Goal: Information Seeking & Learning: Learn about a topic

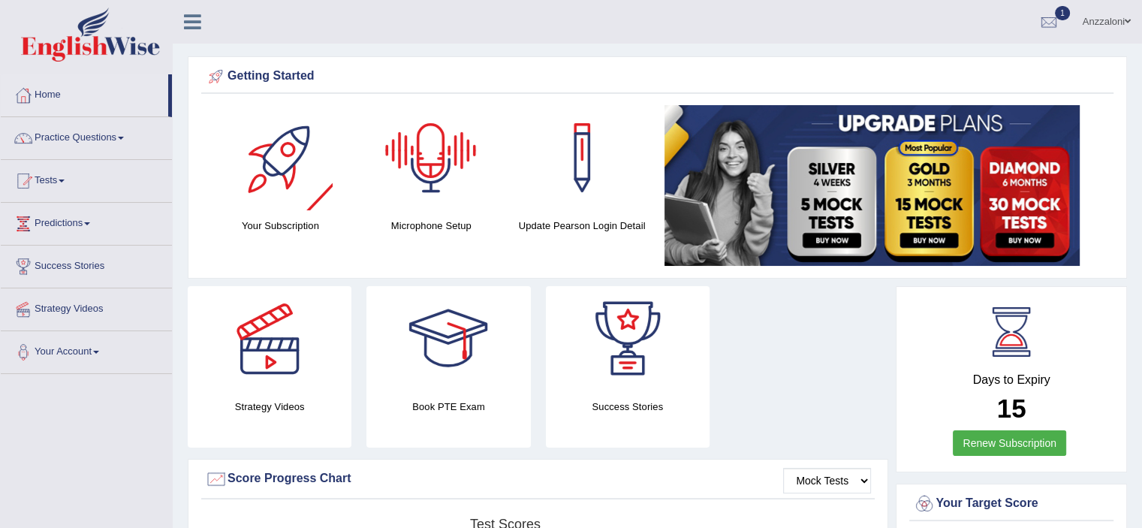
click at [432, 156] on div at bounding box center [430, 157] width 105 height 105
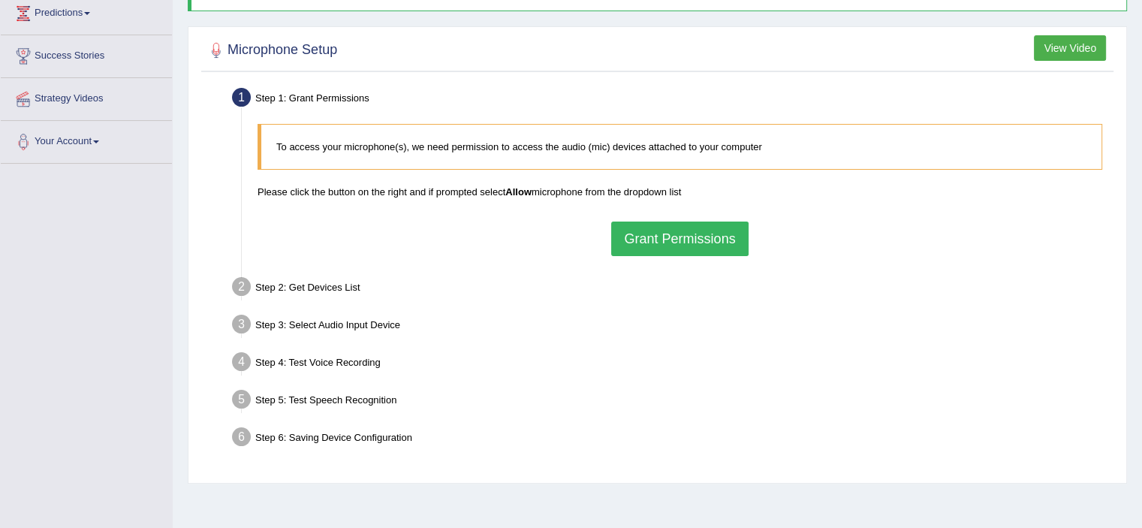
scroll to position [250, 0]
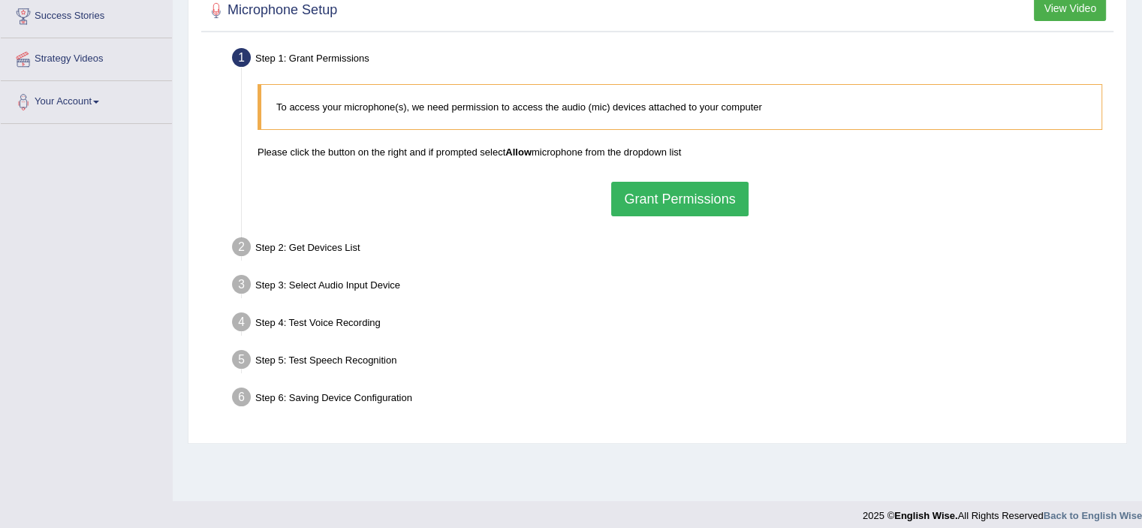
click at [666, 197] on button "Grant Permissions" at bounding box center [679, 199] width 137 height 35
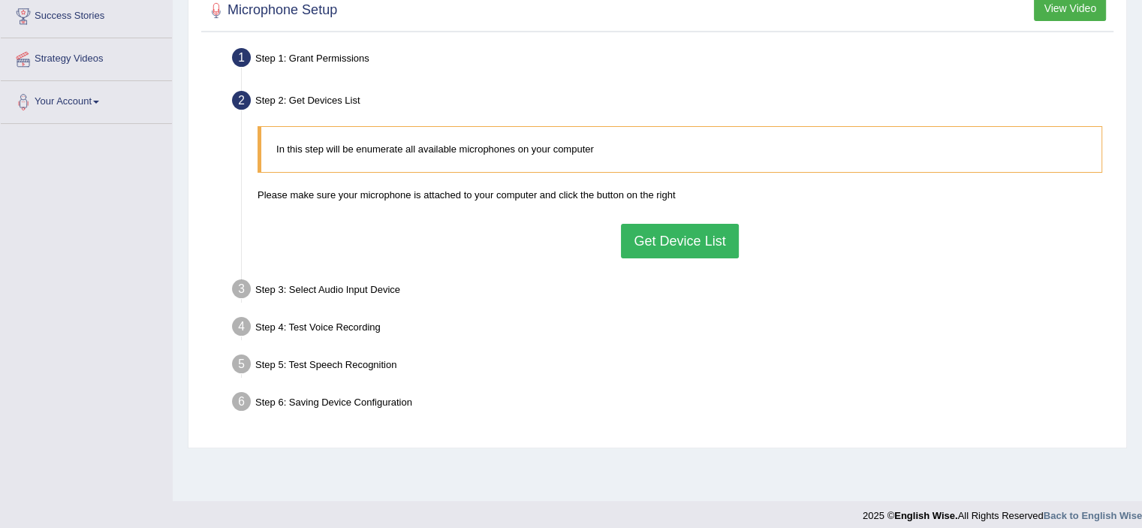
click at [674, 236] on button "Get Device List" at bounding box center [679, 241] width 117 height 35
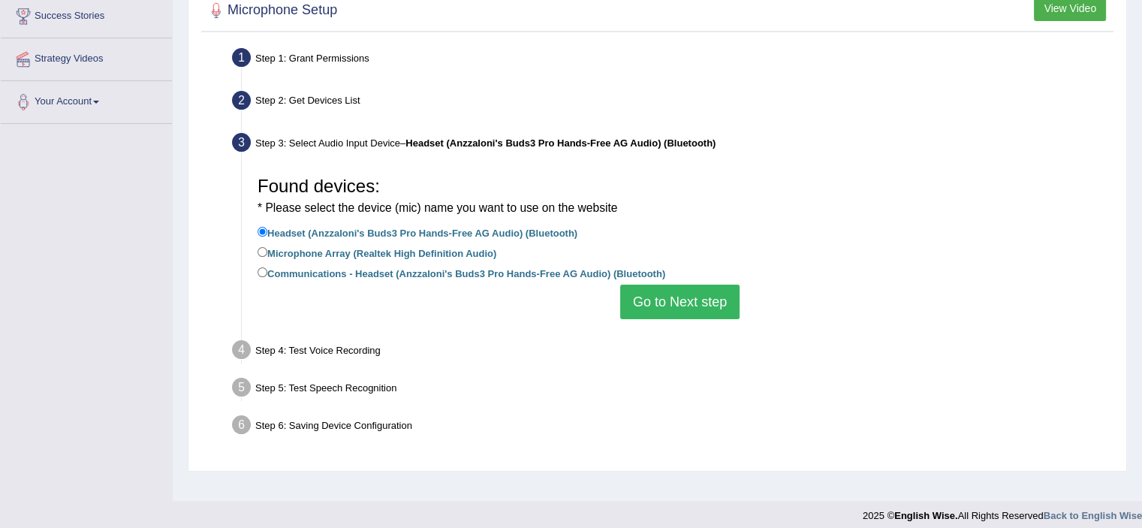
drag, startPoint x: 459, startPoint y: 272, endPoint x: 471, endPoint y: 271, distance: 11.4
click at [460, 272] on label "Communications - Headset (Anzzaloni's Buds3 Pro Hands-Free AG Audio) (Bluetooth)" at bounding box center [461, 272] width 408 height 17
click at [267, 272] on input "Communications - Headset (Anzzaloni's Buds3 Pro Hands-Free AG Audio) (Bluetooth)" at bounding box center [262, 272] width 10 height 10
radio input "true"
click at [654, 285] on button "Go to Next step" at bounding box center [679, 301] width 119 height 35
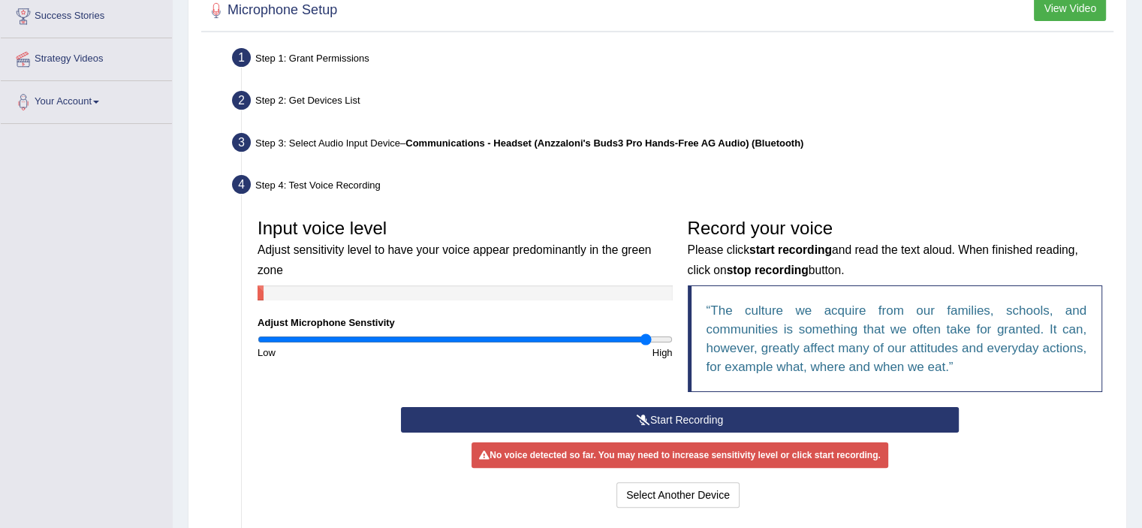
click at [591, 414] on button "Start Recording" at bounding box center [680, 420] width 558 height 26
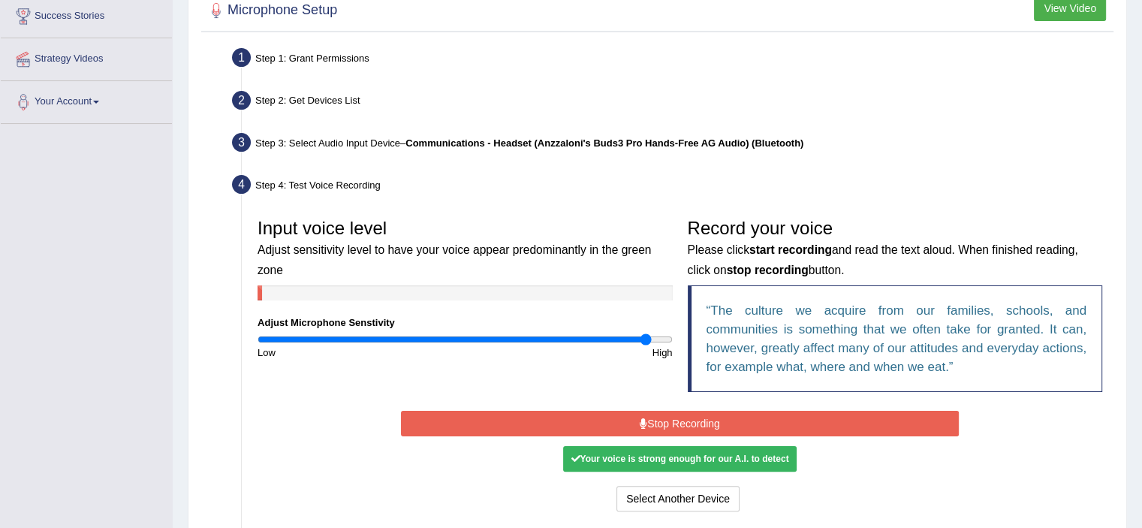
click at [632, 420] on button "Stop Recording" at bounding box center [680, 424] width 558 height 26
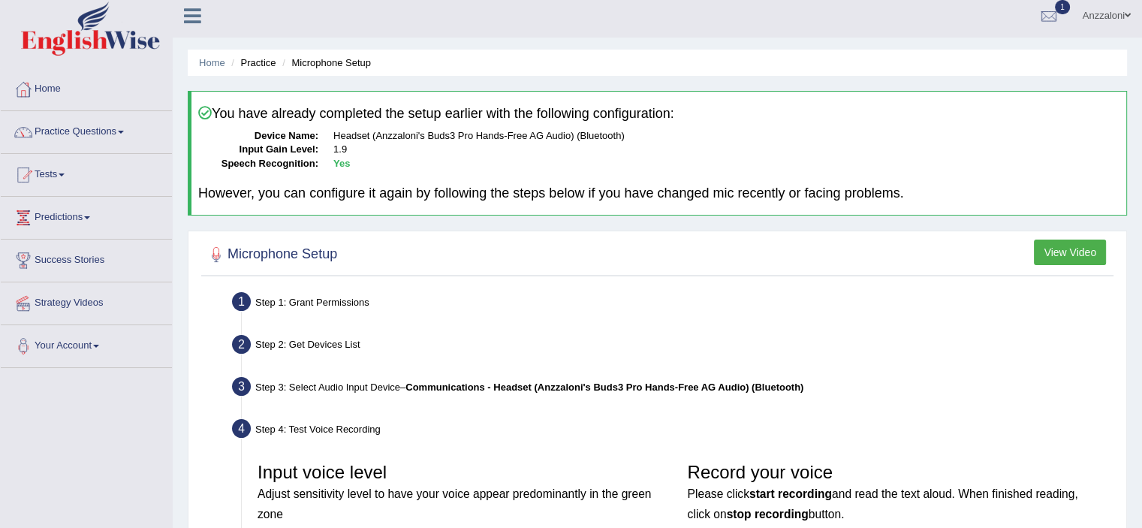
scroll to position [0, 0]
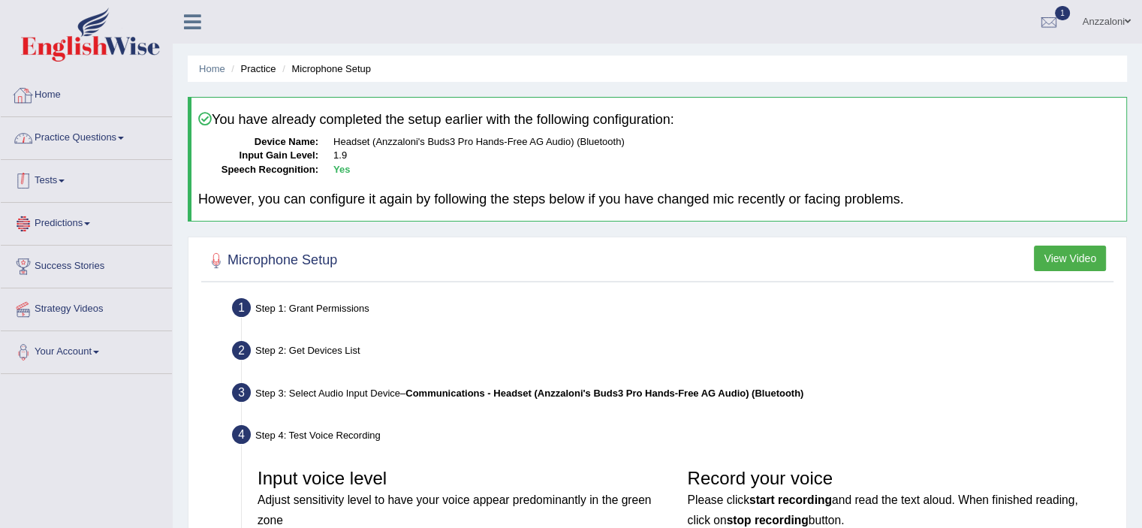
click at [32, 89] on div at bounding box center [23, 95] width 23 height 23
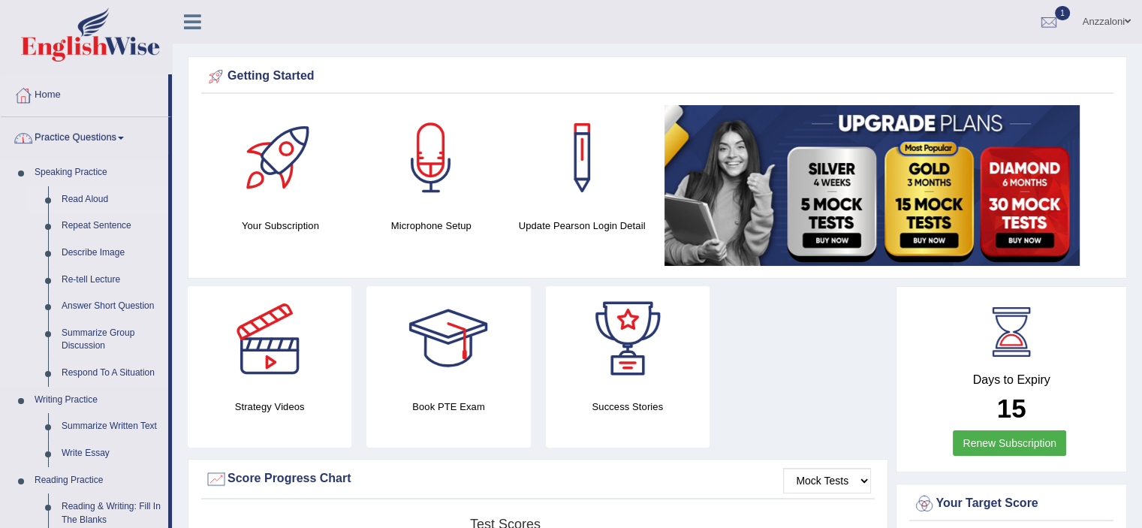
click at [89, 201] on link "Read Aloud" at bounding box center [111, 199] width 113 height 27
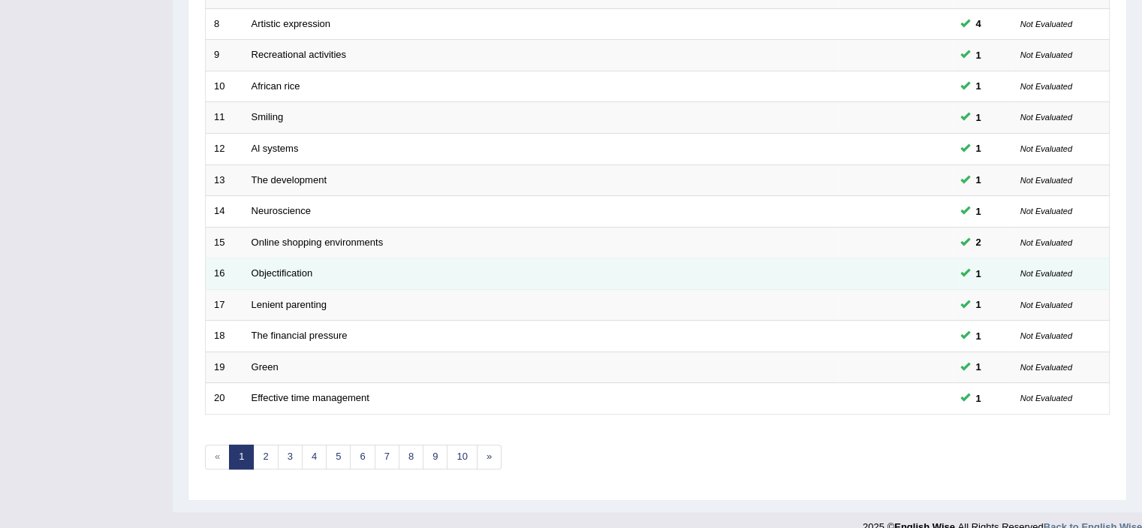
scroll to position [462, 0]
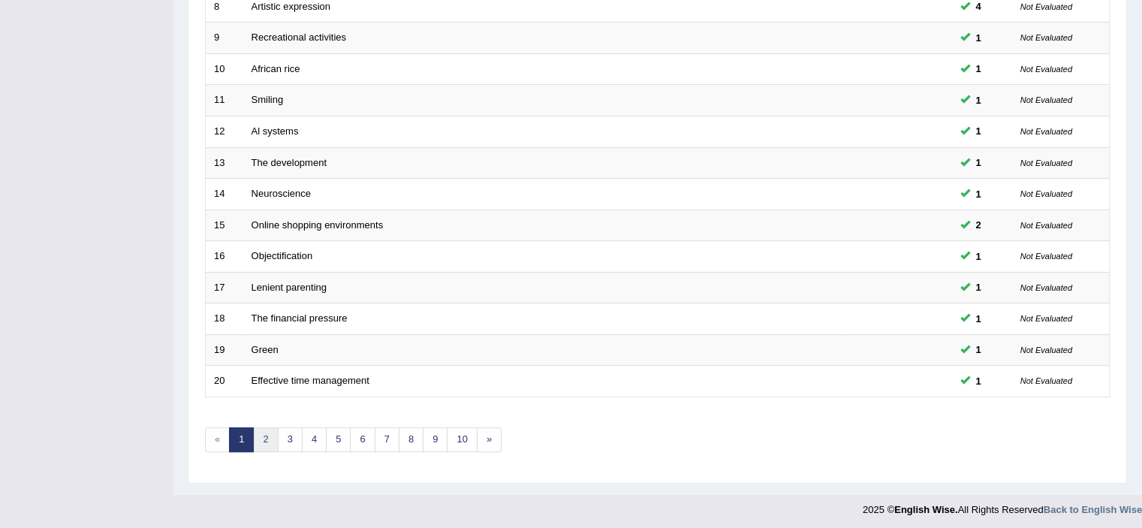
click at [264, 430] on link "2" at bounding box center [265, 439] width 25 height 25
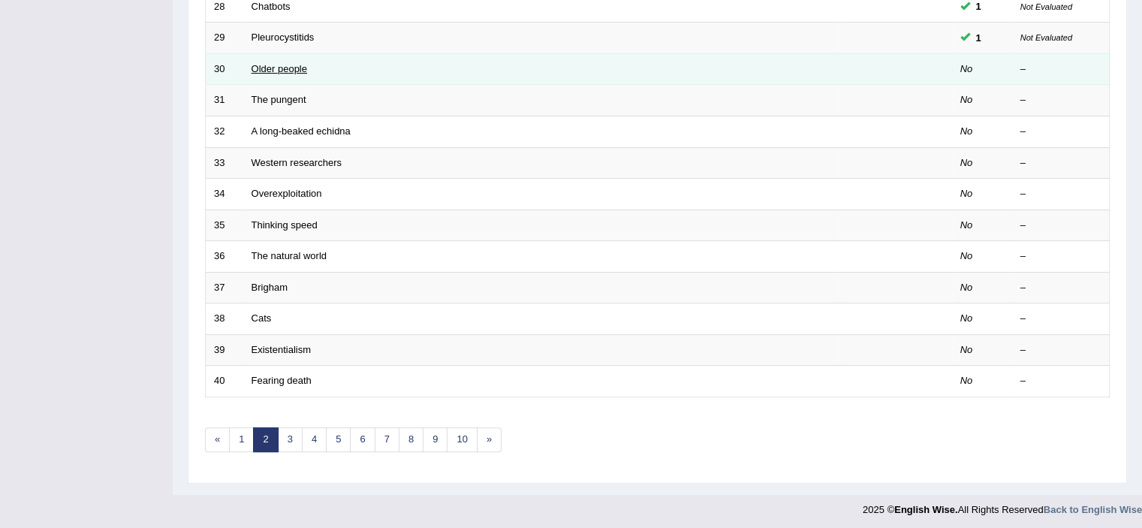
click at [263, 68] on link "Older people" at bounding box center [279, 68] width 56 height 11
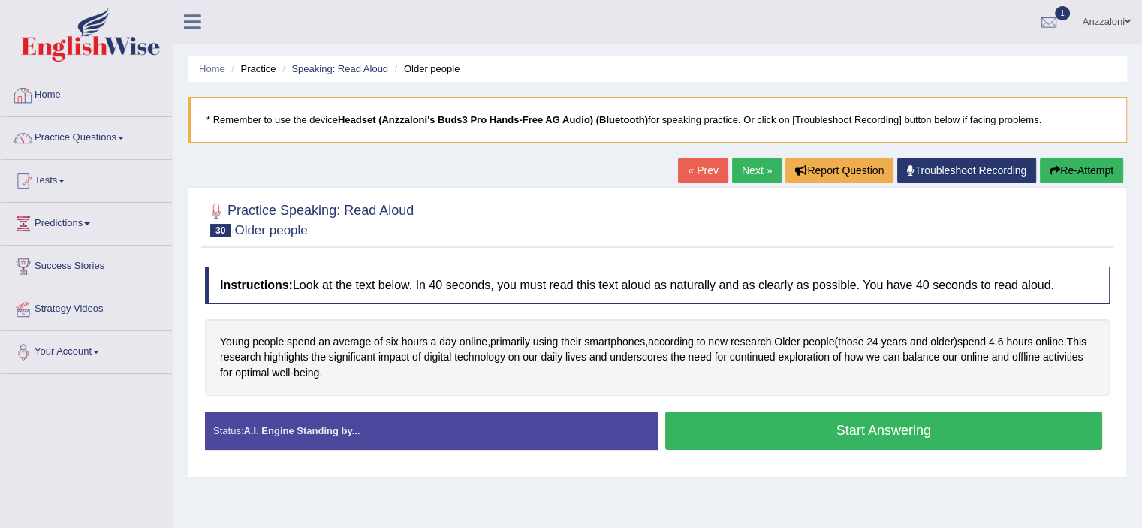
click at [56, 101] on link "Home" at bounding box center [86, 93] width 171 height 38
